Goal: Transaction & Acquisition: Purchase product/service

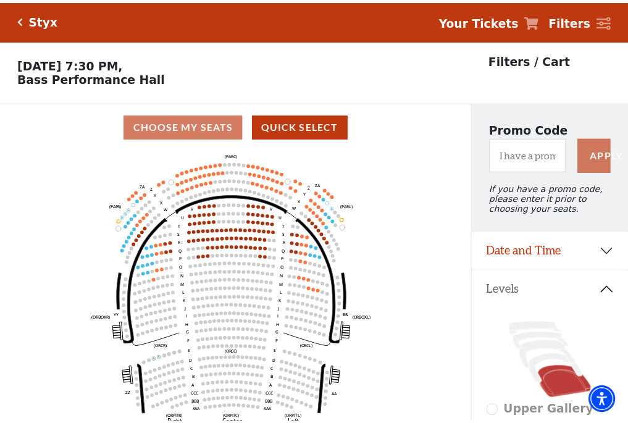
scroll to position [57, 0]
